Goal: Information Seeking & Learning: Find specific fact

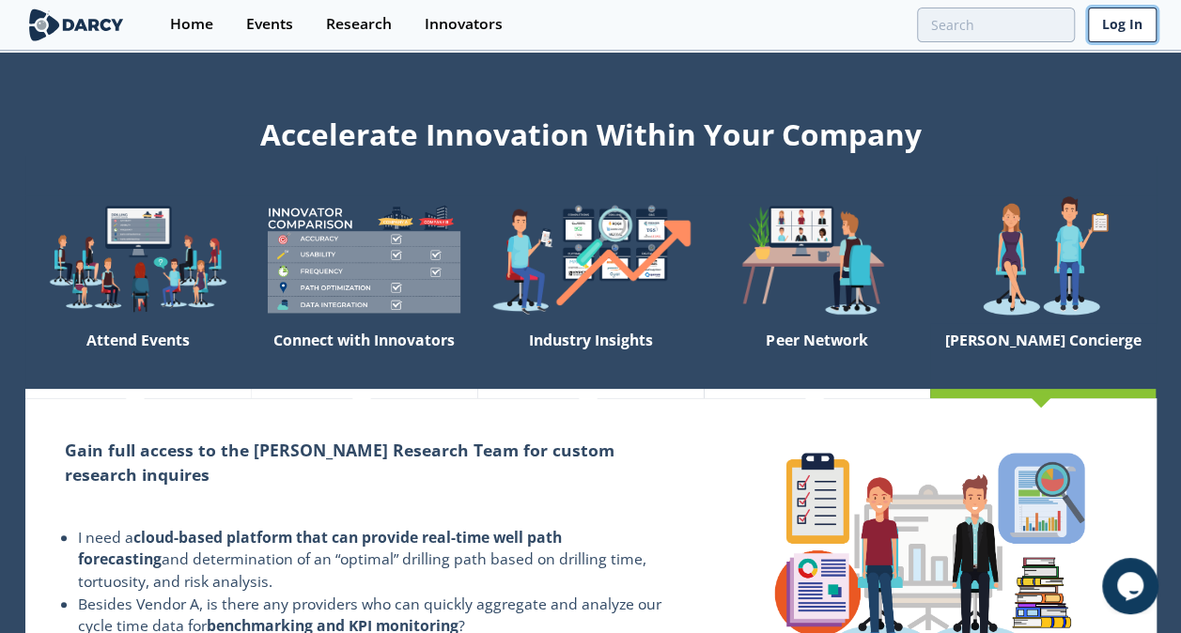
click at [1111, 30] on link "Log In" at bounding box center [1122, 25] width 69 height 35
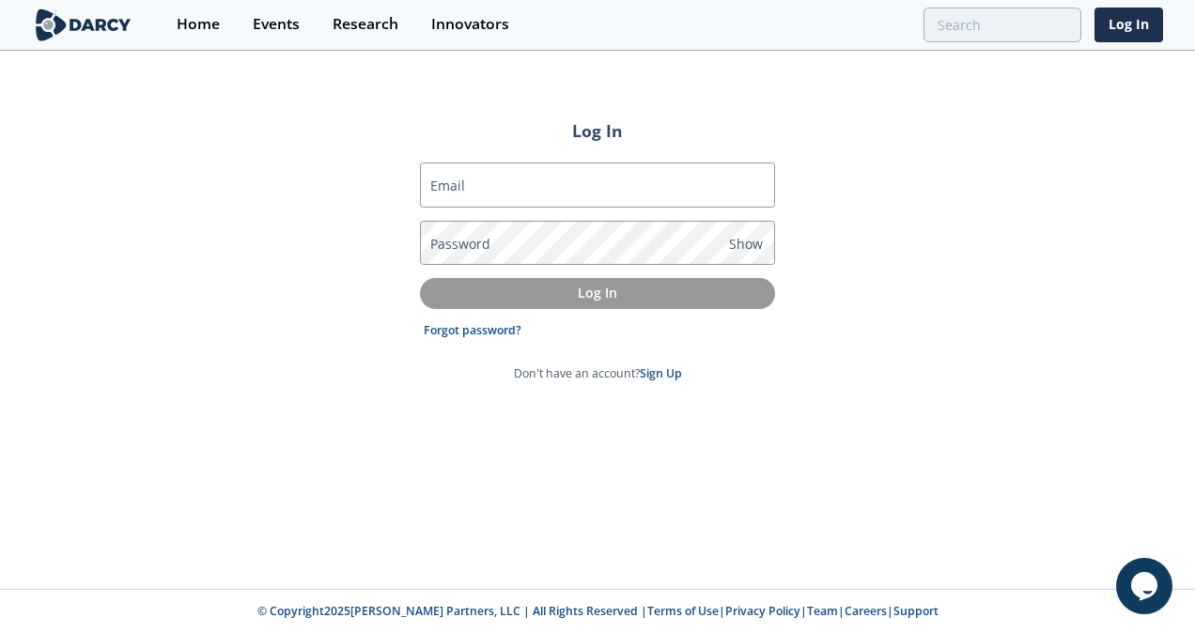
type input "[PERSON_NAME][EMAIL_ADDRESS][DOMAIN_NAME]"
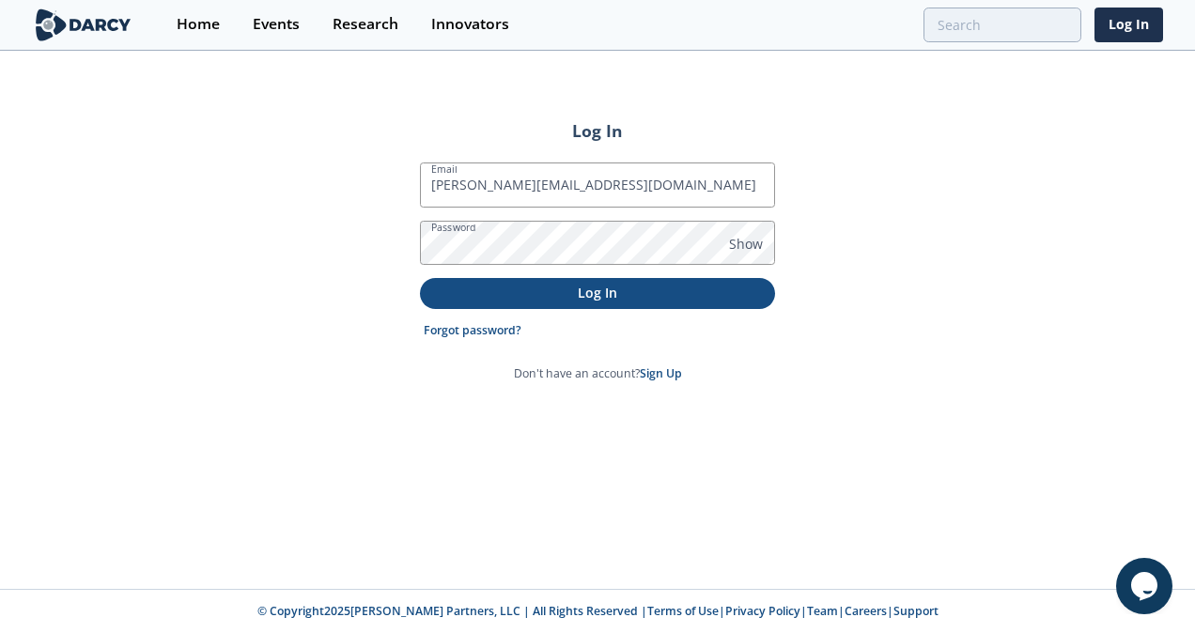
click at [562, 297] on p "Log In" at bounding box center [597, 293] width 329 height 20
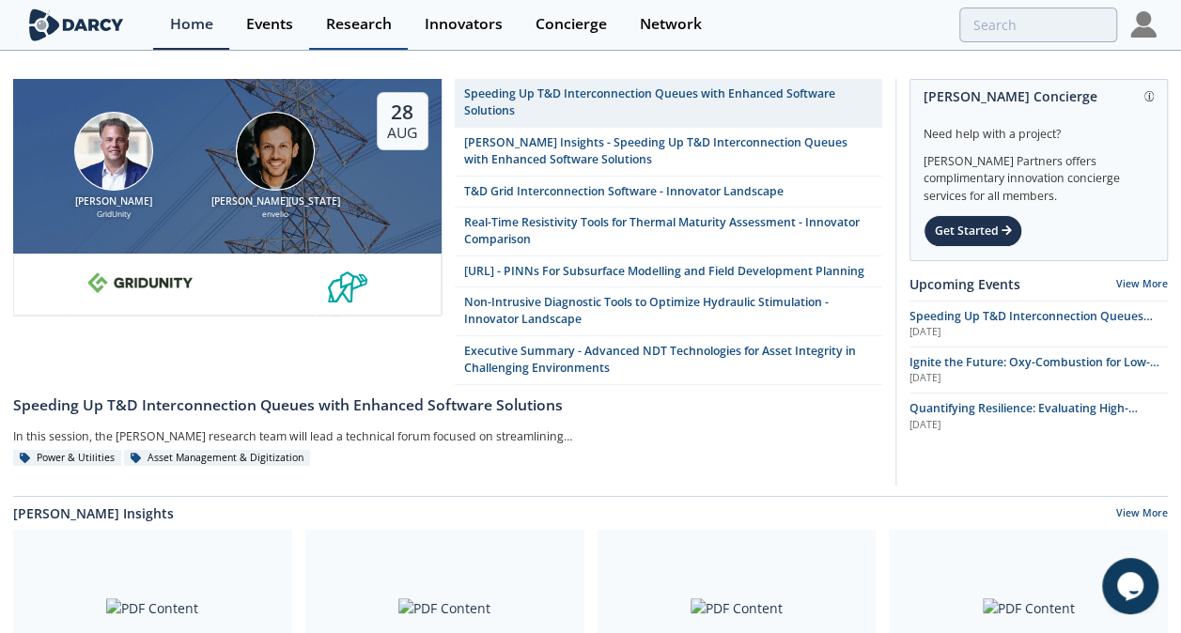
click at [367, 25] on div "Research" at bounding box center [359, 24] width 66 height 15
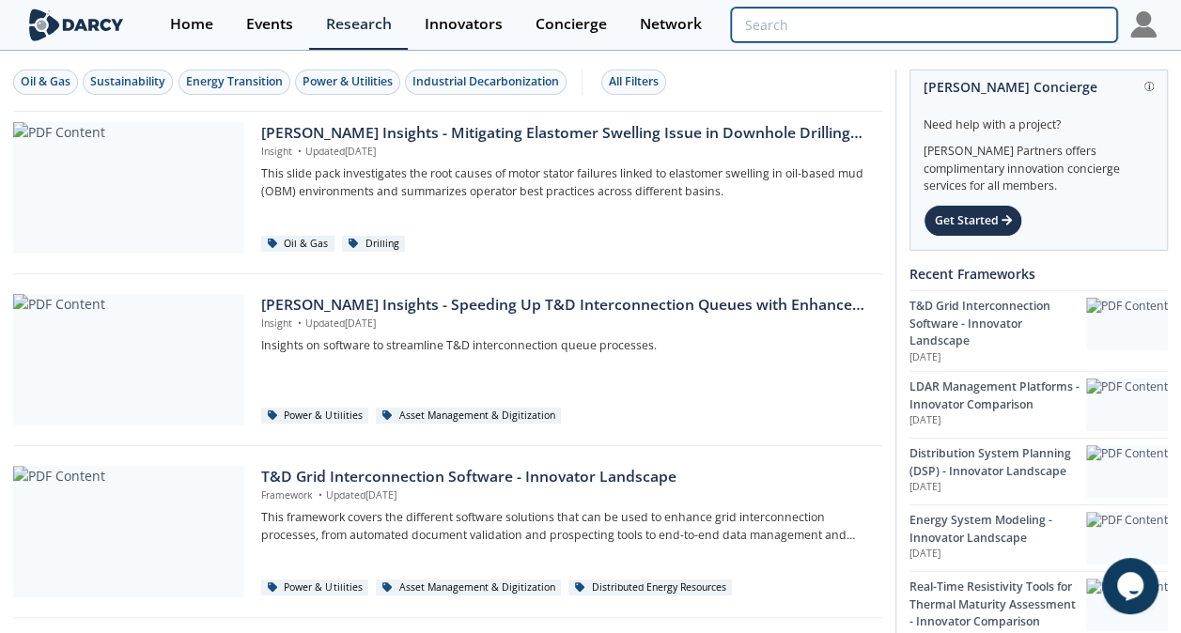
click at [1081, 19] on input "search" at bounding box center [923, 25] width 385 height 35
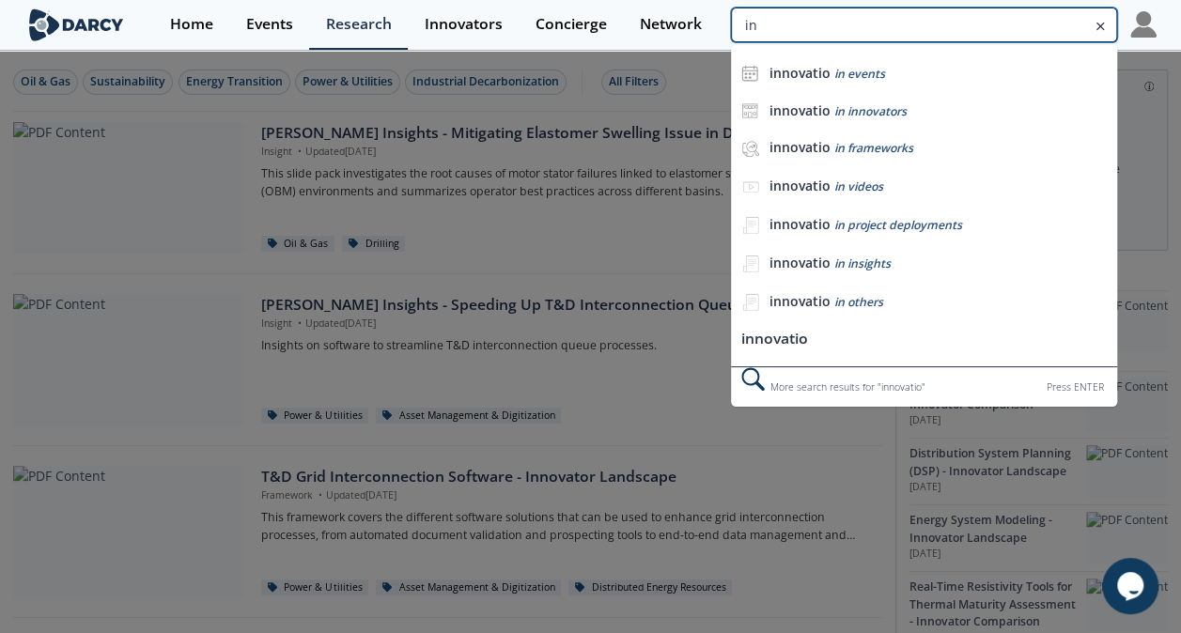
type input "i"
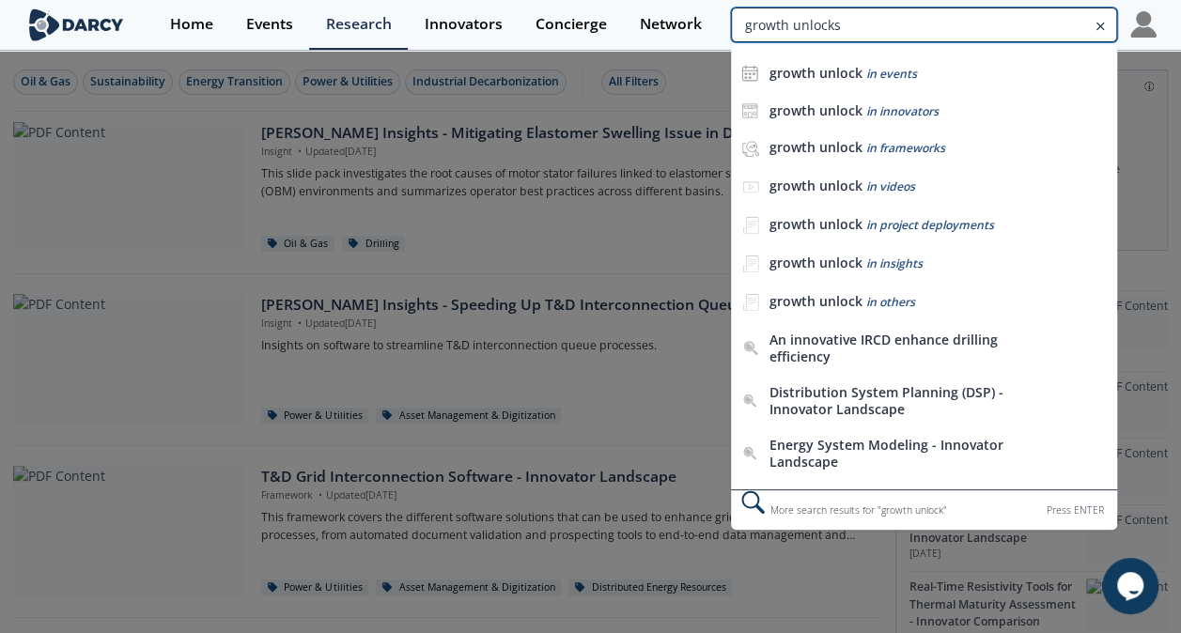
type input "growth unlocks"
